Goal: Find contact information: Find contact information

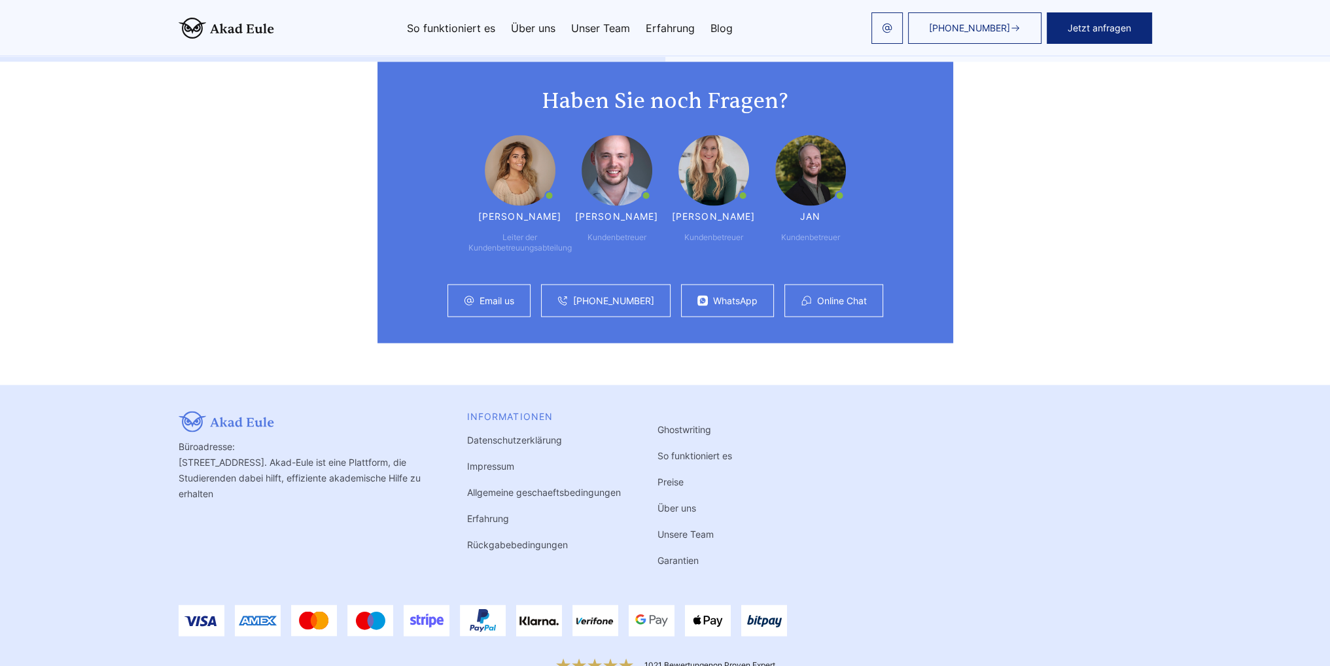
scroll to position [3266, 0]
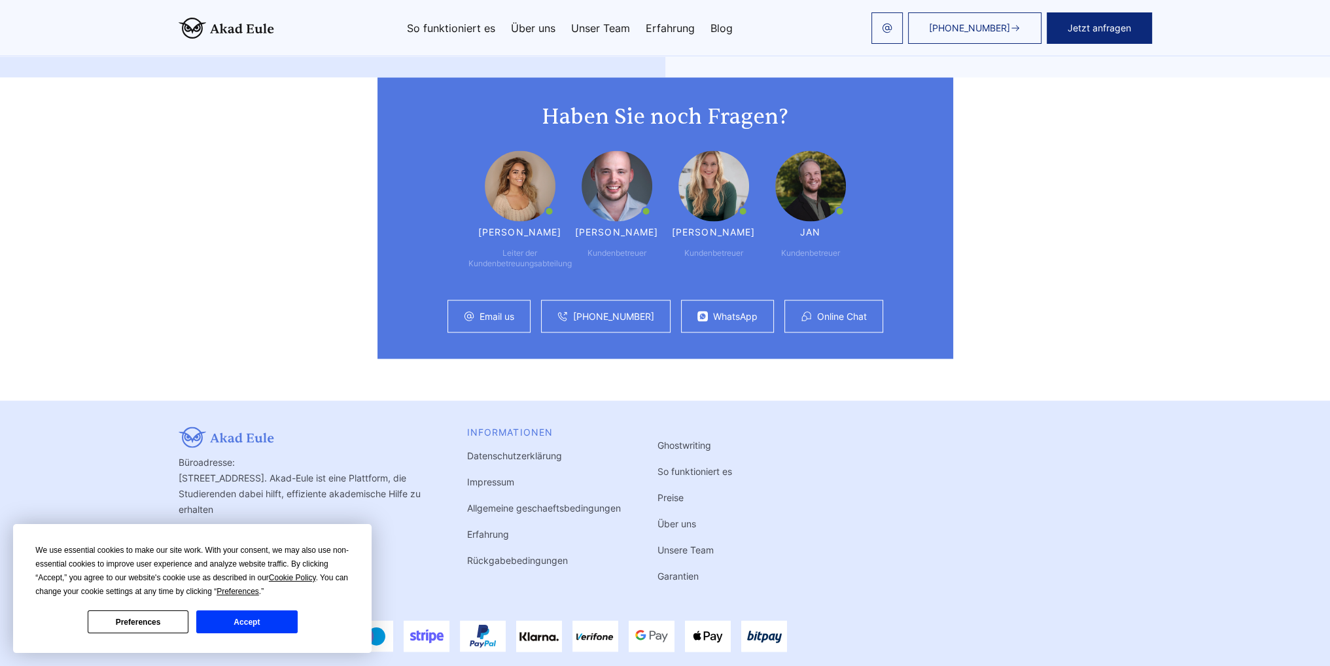
click at [495, 476] on link "Impressum" at bounding box center [490, 481] width 47 height 11
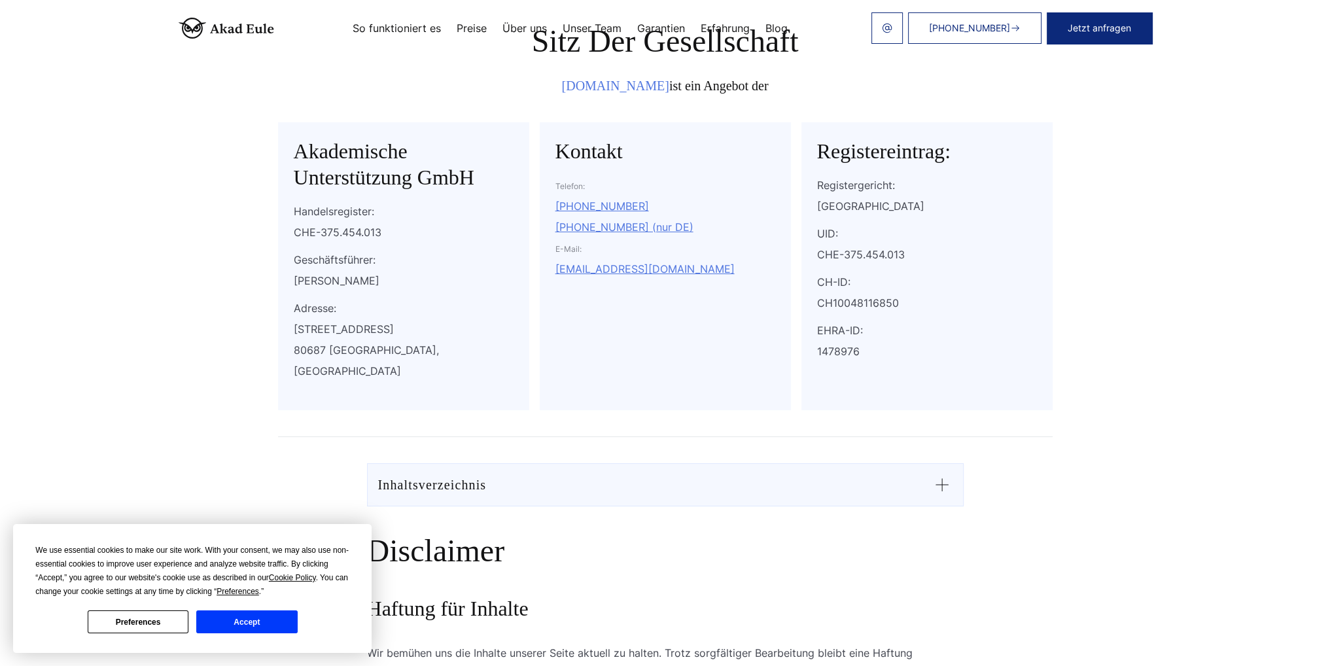
scroll to position [196, 0]
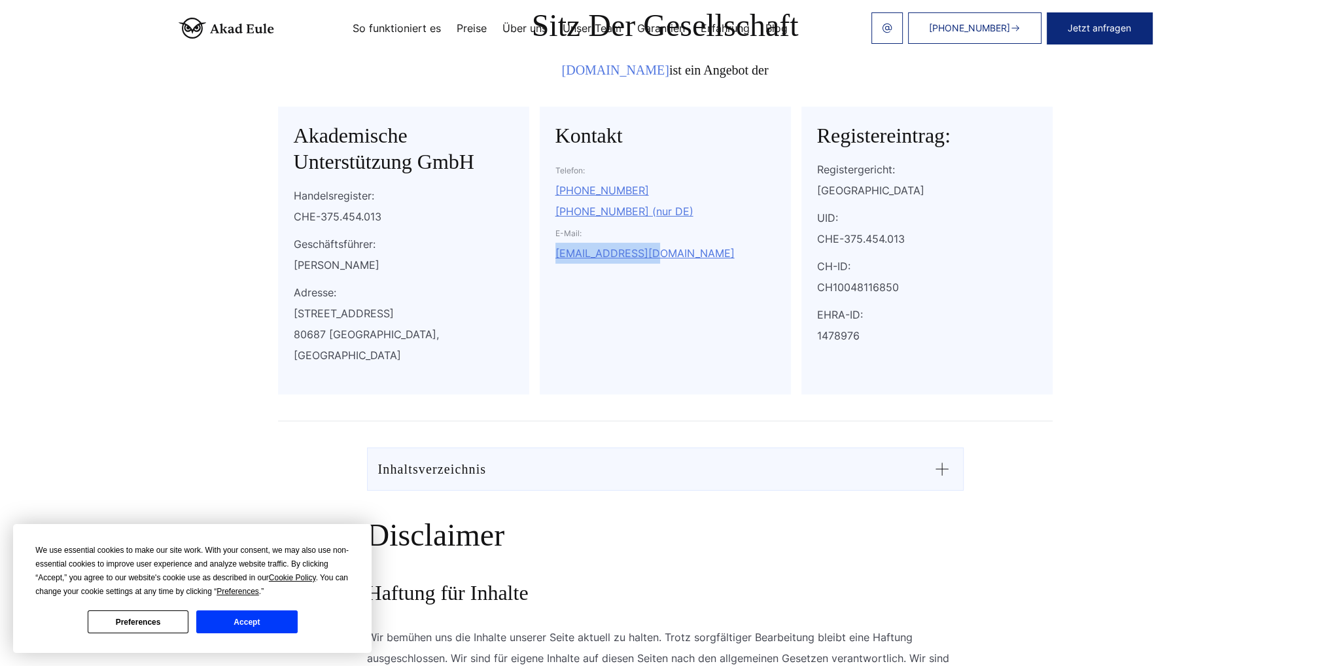
drag, startPoint x: 683, startPoint y: 250, endPoint x: 545, endPoint y: 255, distance: 138.1
click at [545, 255] on div "Kontakt Telefon: +41 41 588 1392 +49 800 001 0431 (nur DE) E-Mail: info@akad-eu…" at bounding box center [665, 251] width 251 height 288
copy link "info@akad-eule.de"
